Goal: Transaction & Acquisition: Download file/media

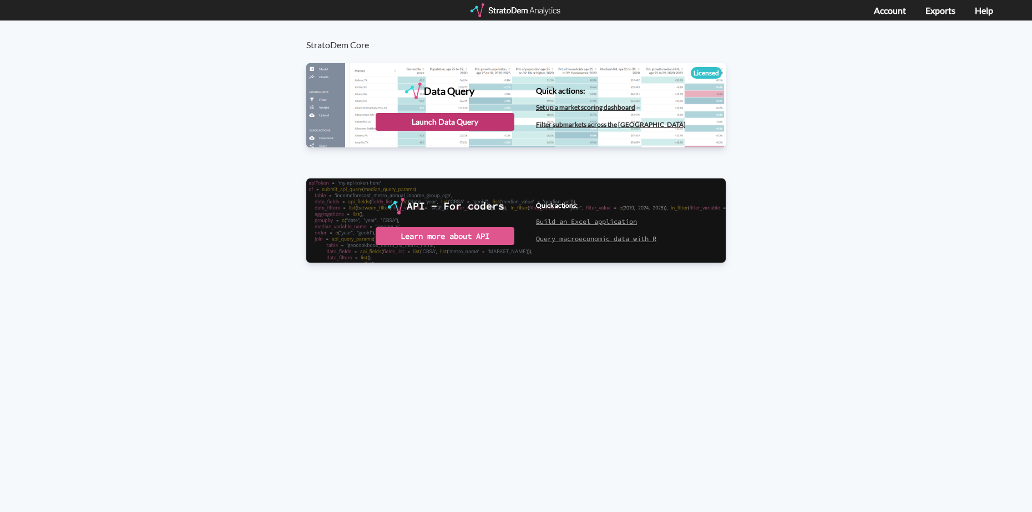
click at [444, 119] on div "Launch Data Query" at bounding box center [444, 122] width 139 height 18
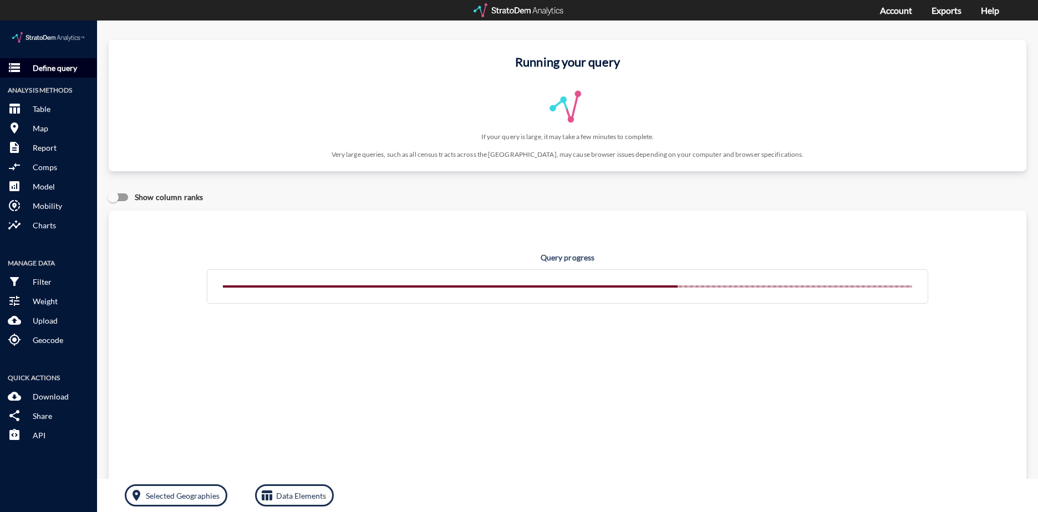
click p "Define query"
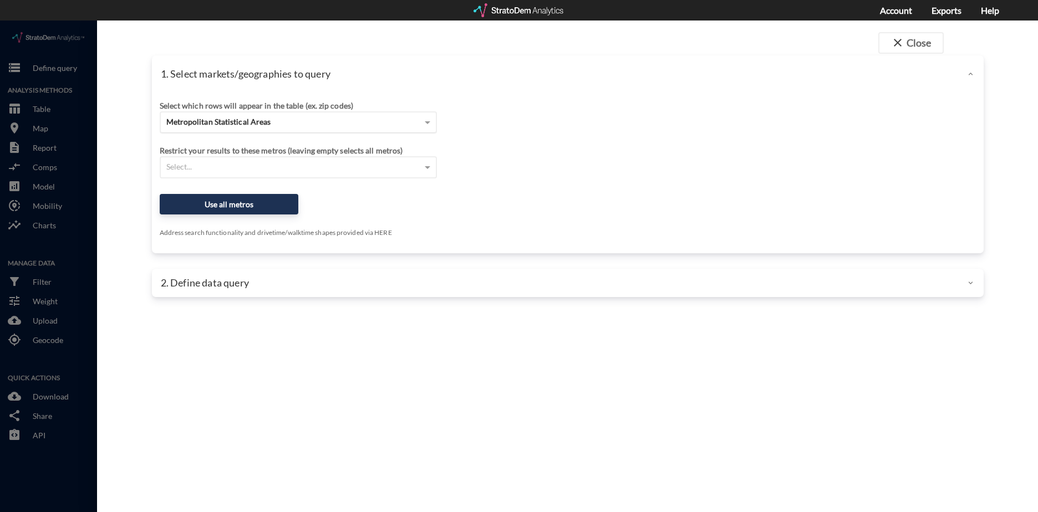
click div "Metropolitan Statistical Areas"
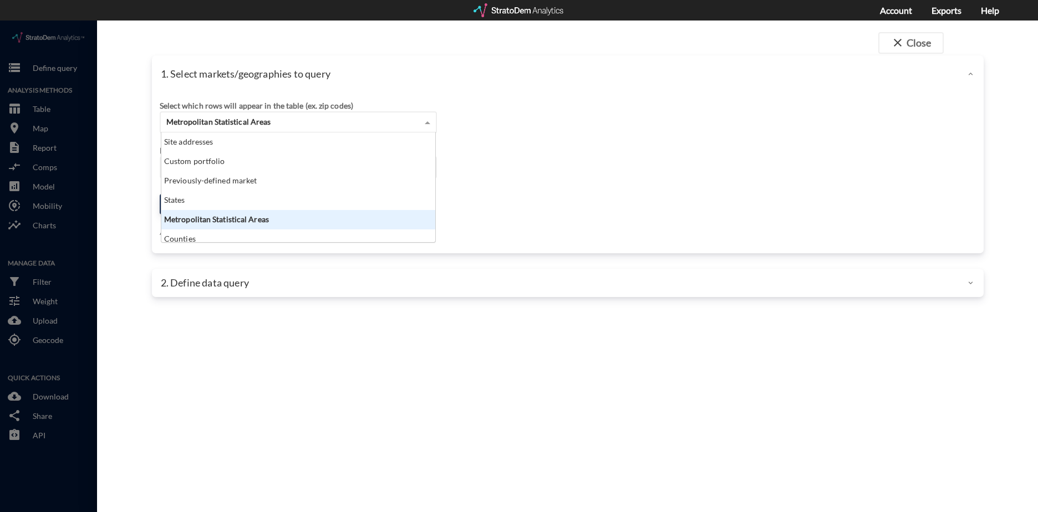
scroll to position [101, 267]
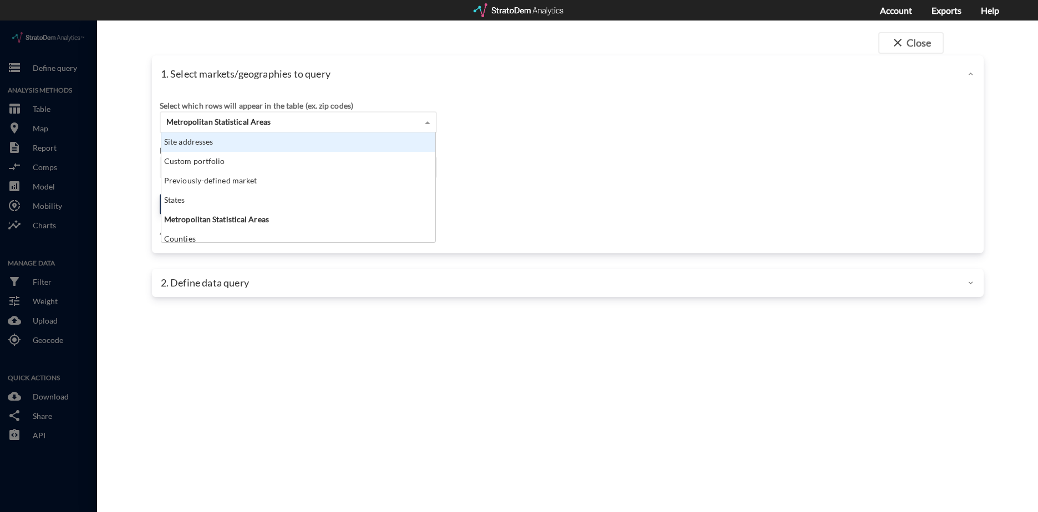
click div "Site addresses"
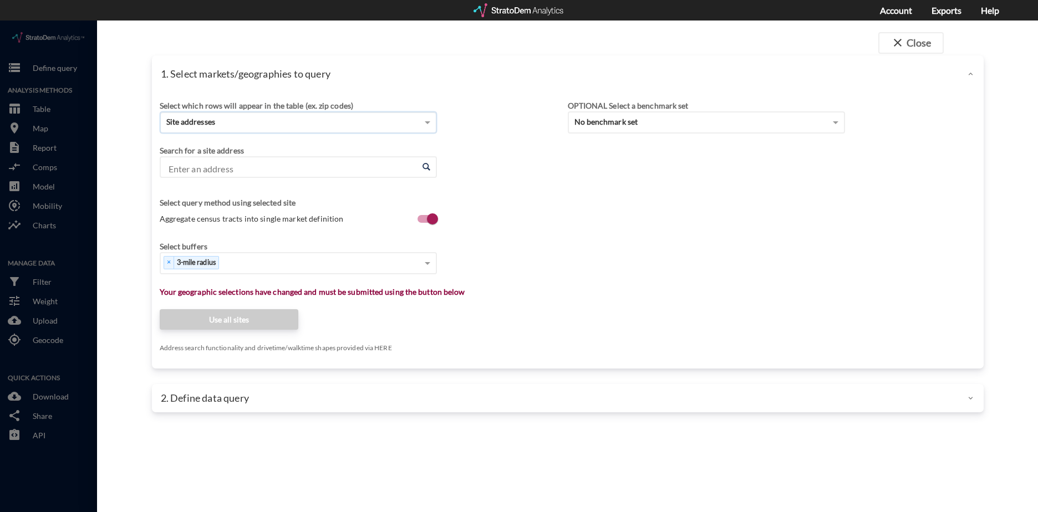
click body "/vantagepoint/us/-1 storage Define query Analysis Methods table_chart Table roo…"
paste input "5441 Lipes Blvd, Corpus Christi, TX 78413"
click li "5441 Lipes Blvd, Corpus Christi, Texas"
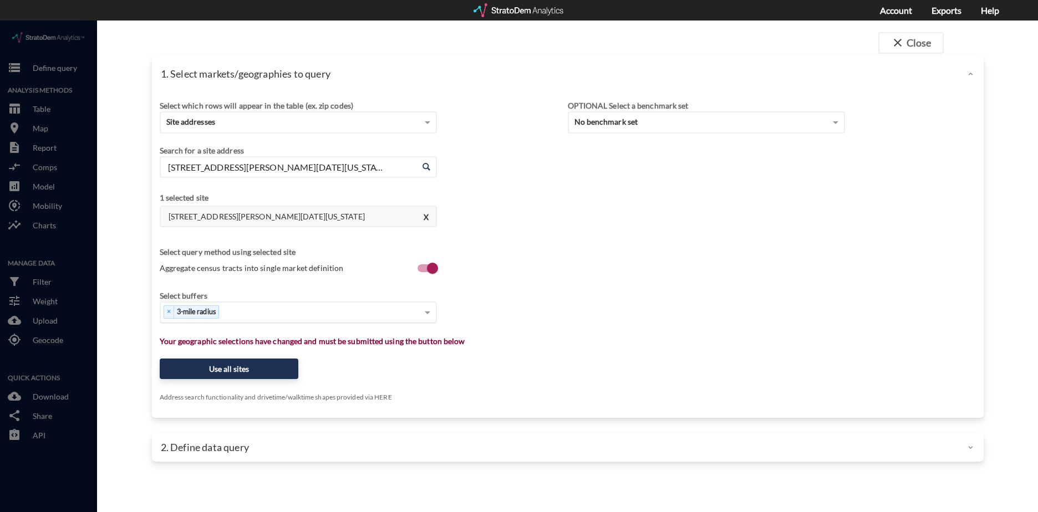
type input "5441 Lipes Blvd, Corpus Christi, Texas"
click div "× 3-mile radius"
click div "Select..."
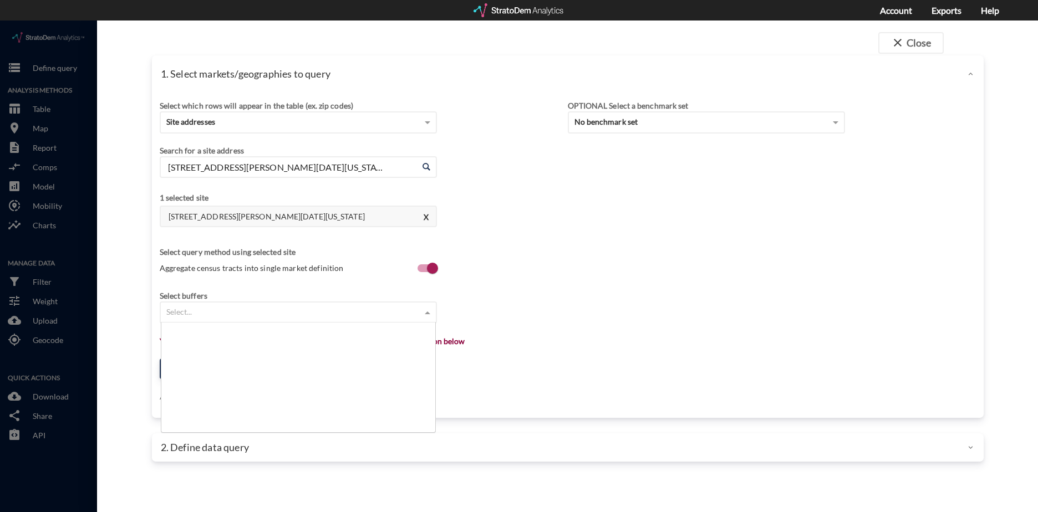
scroll to position [0, 0]
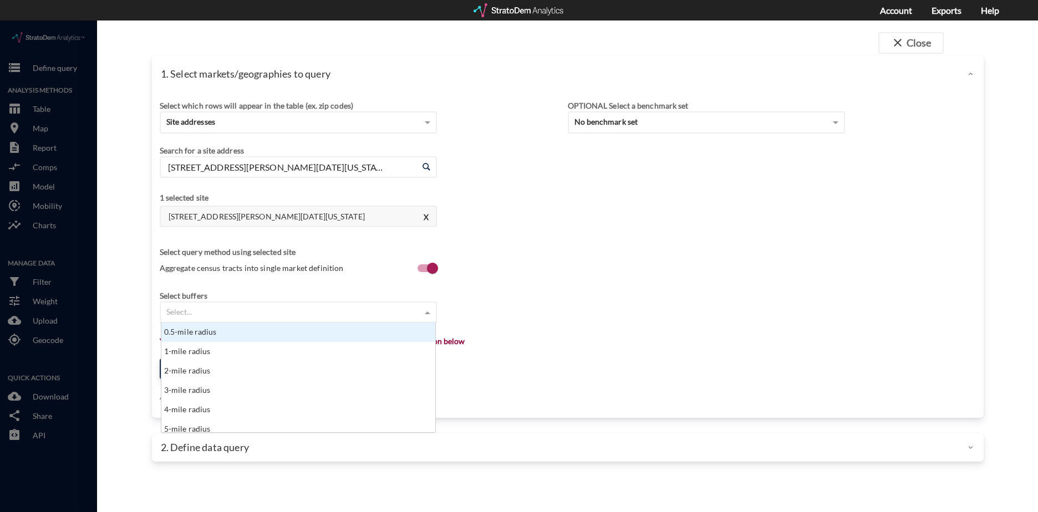
click div "Select..."
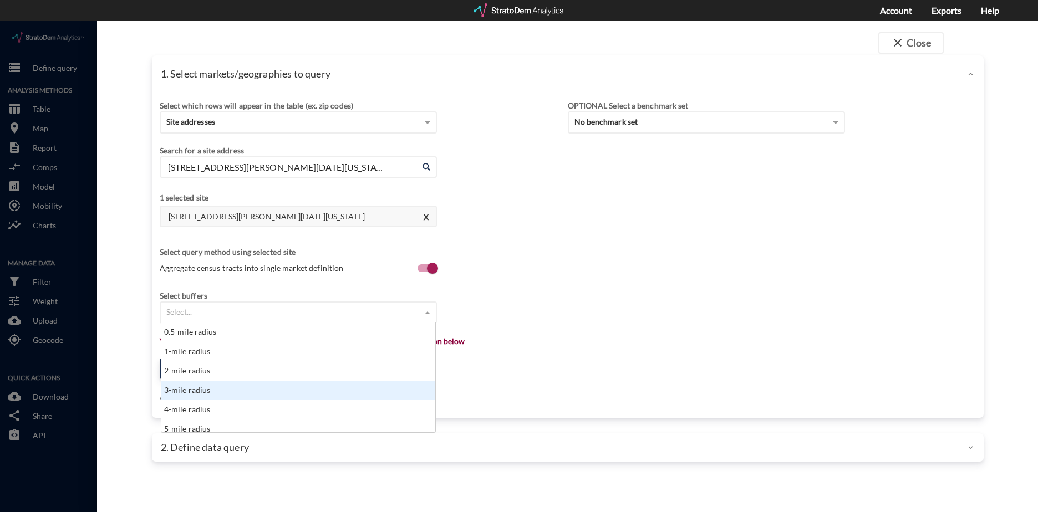
click div "3-mile radius"
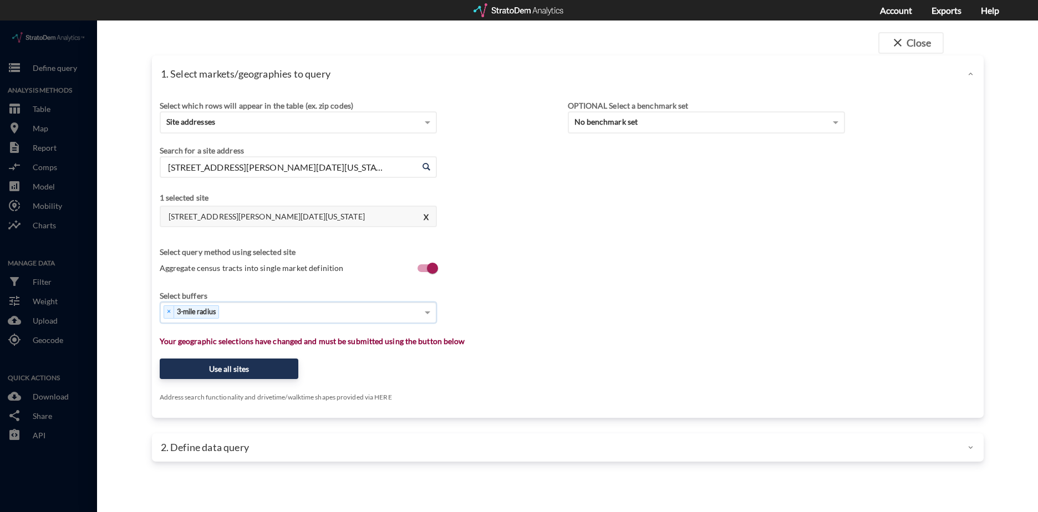
click div "× 3-mile radius"
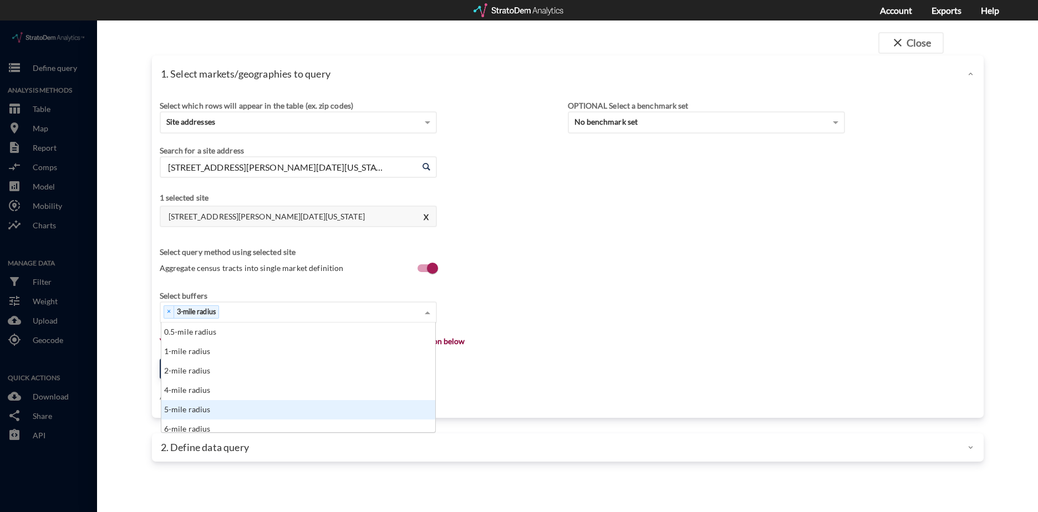
click div "5-mile radius"
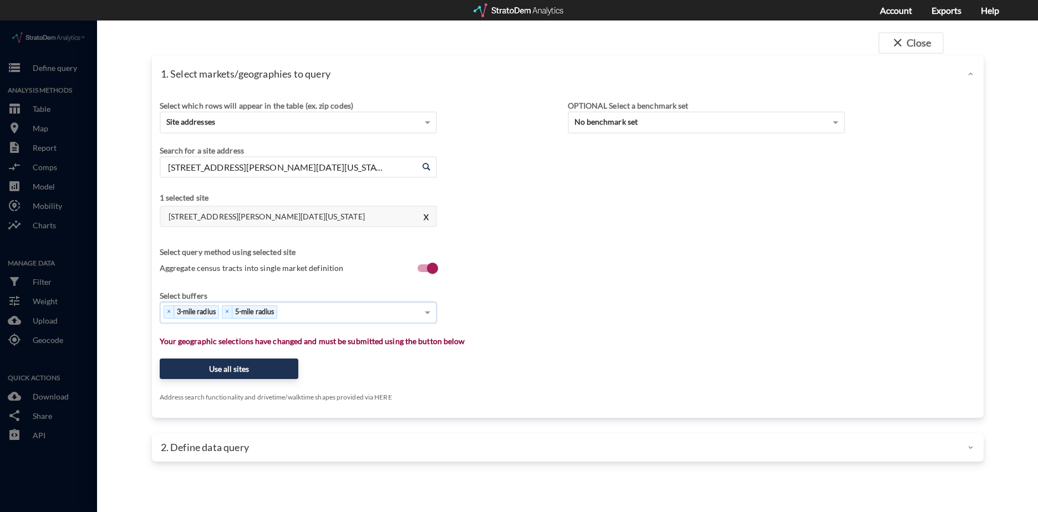
click div "× 3-mile radius × 5-mile radius"
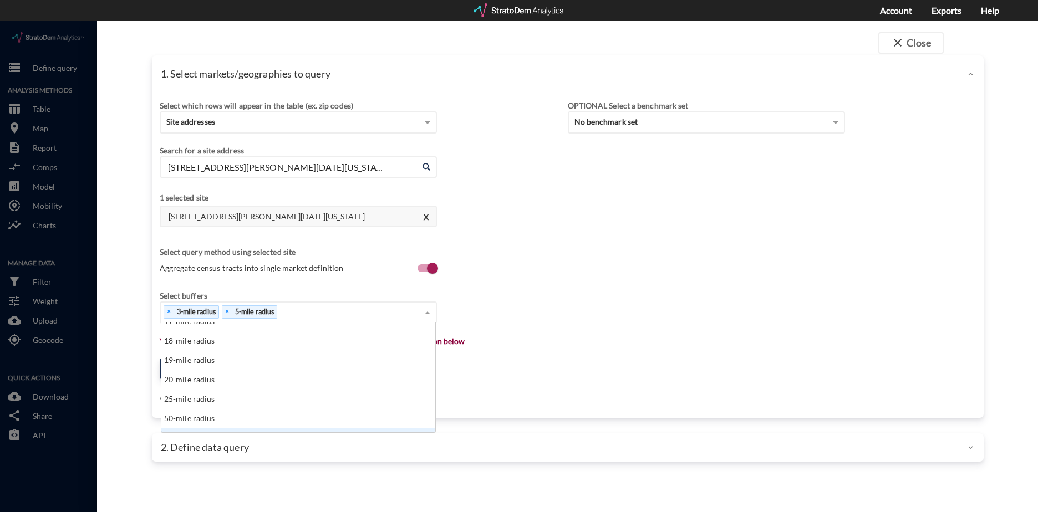
scroll to position [222, 0]
click div "15-mile radius"
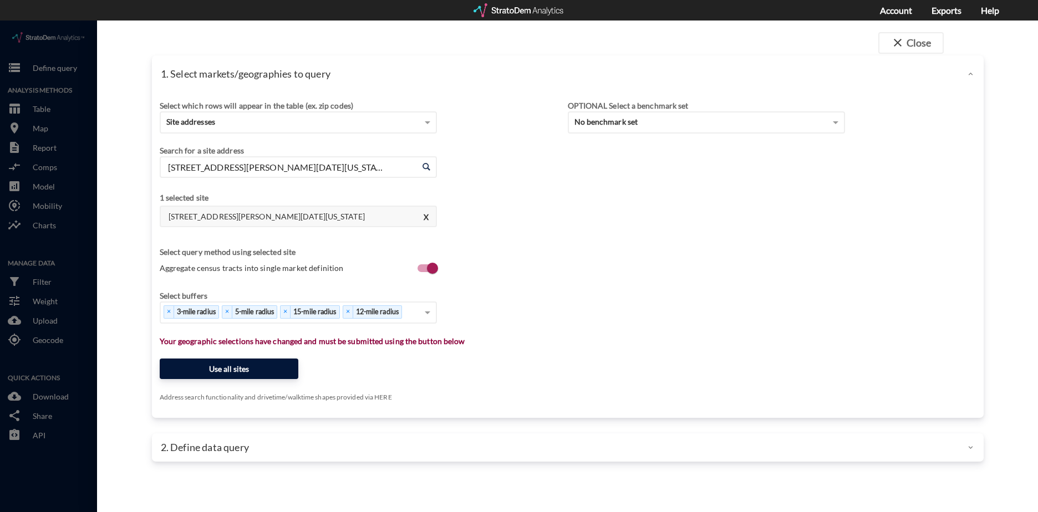
click button "Use all sites"
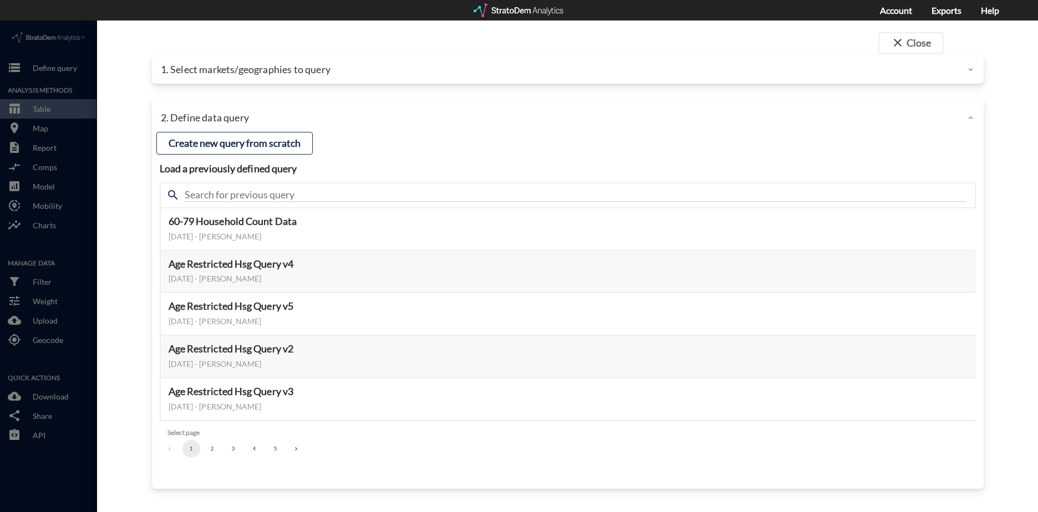
click button "3"
click button "Select this query"
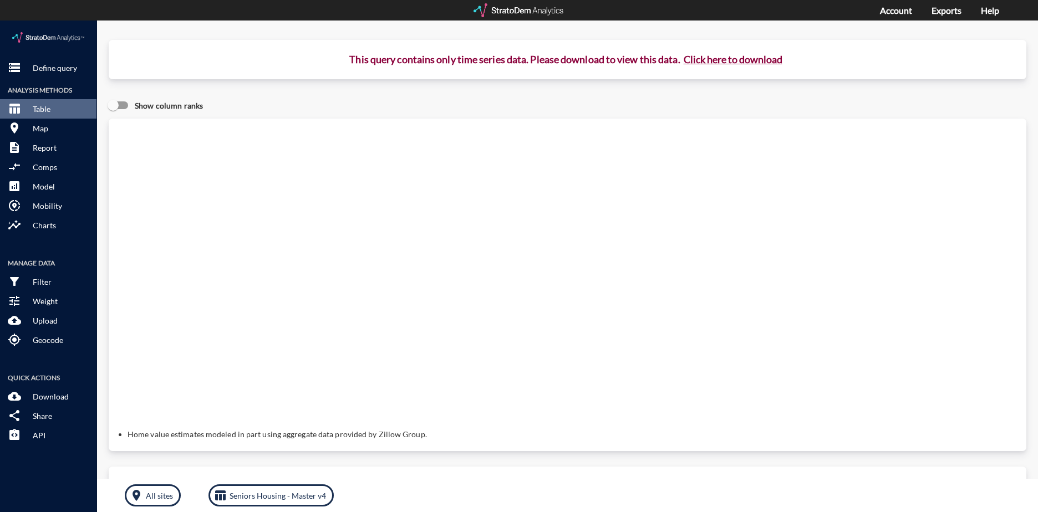
click button "Click here to download"
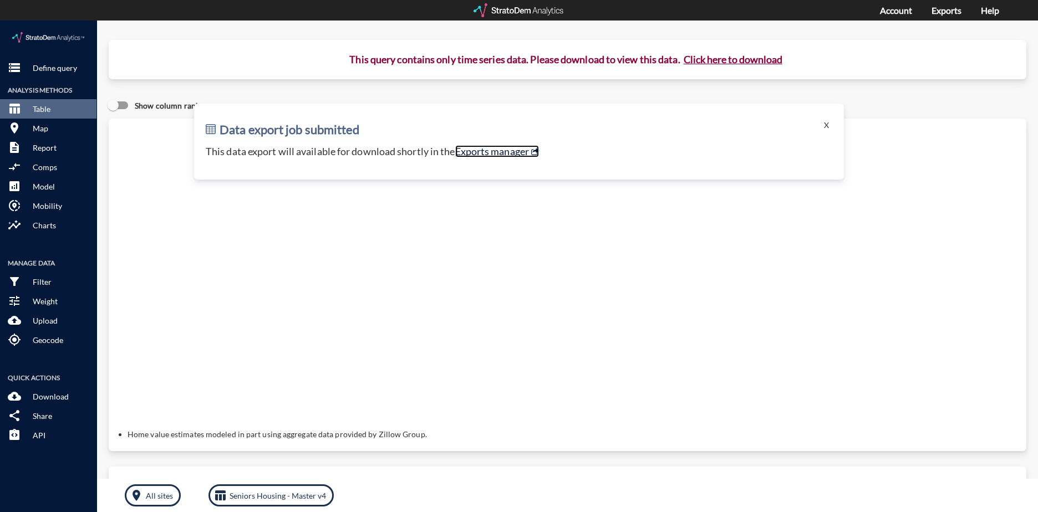
click link "Exports manager"
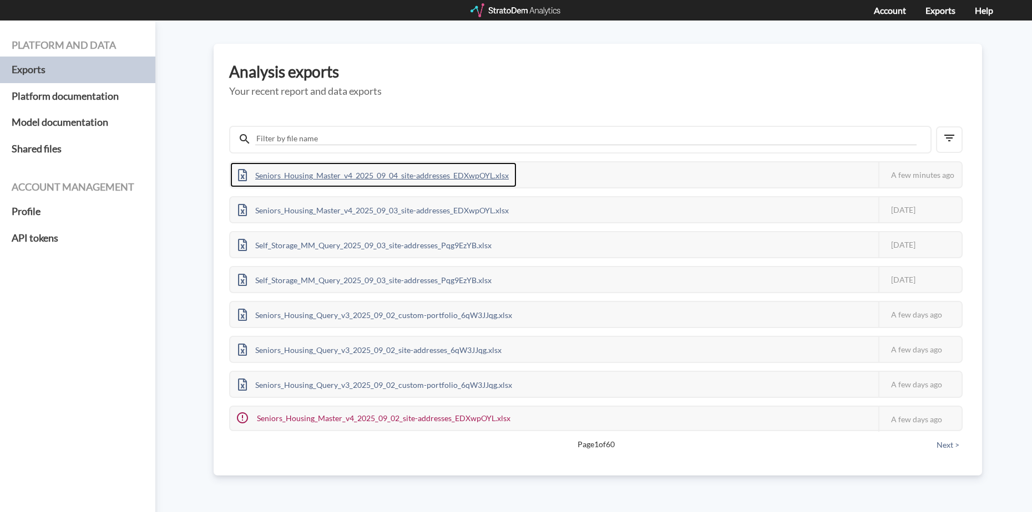
click at [361, 174] on div "Seniors_Housing_Master_v4_2025_09_04_site-addresses_EDXwpOYL.xlsx" at bounding box center [373, 175] width 286 height 25
